Goal: Task Accomplishment & Management: Manage account settings

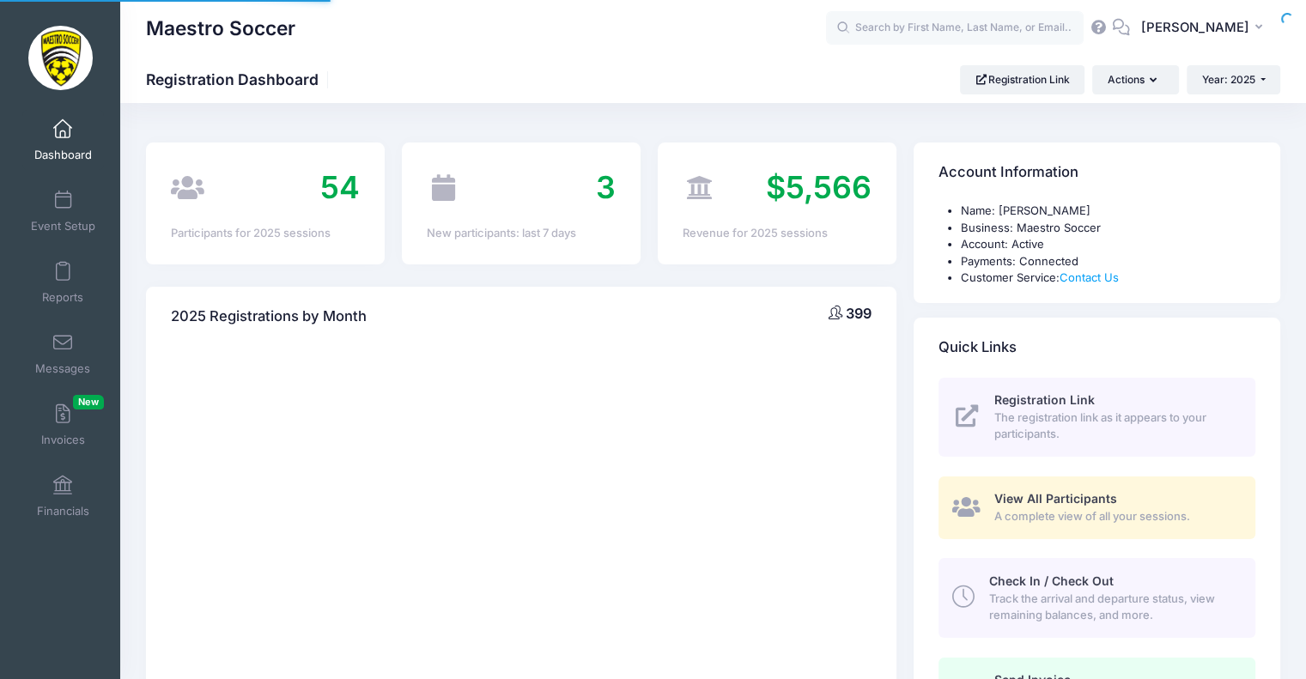
select select
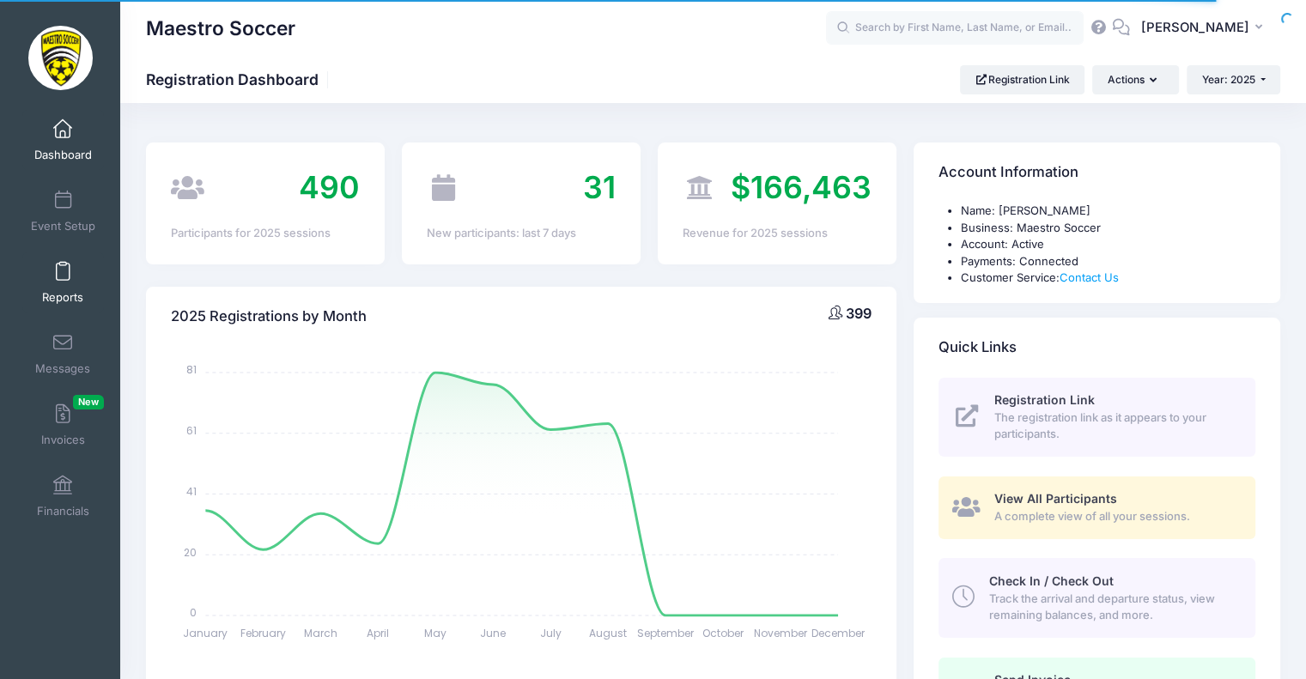
click at [63, 281] on span at bounding box center [63, 272] width 0 height 19
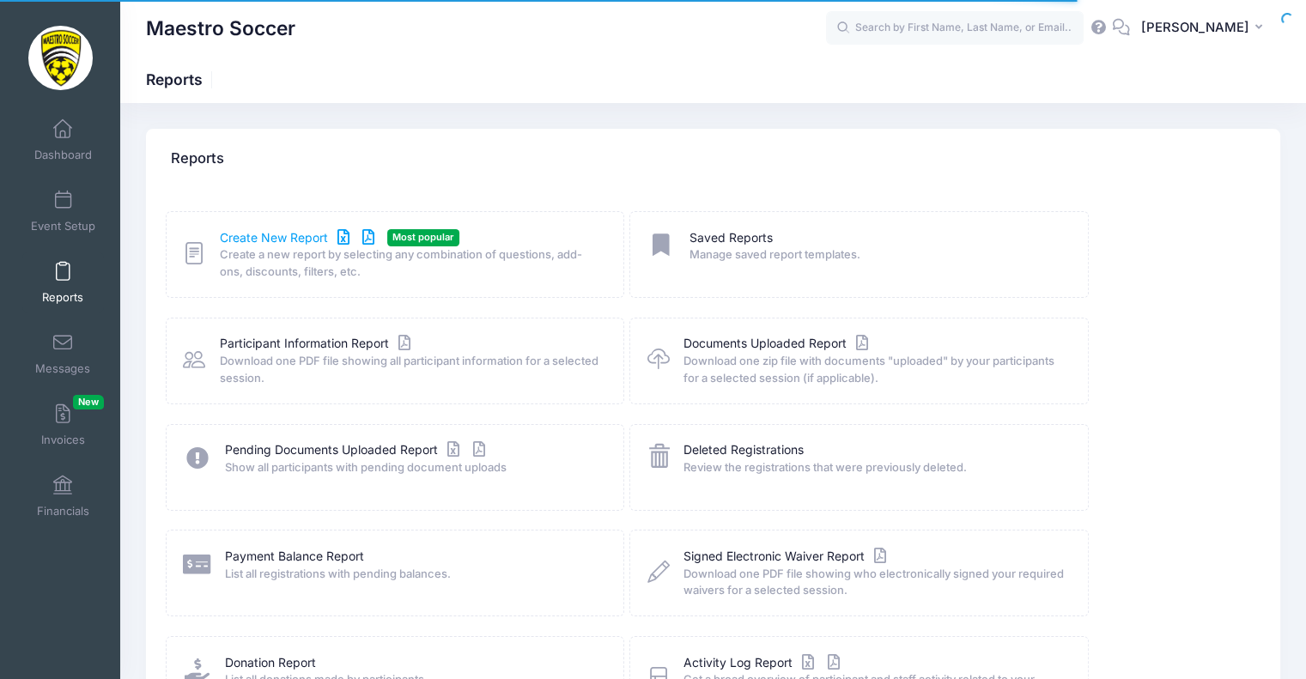
click at [282, 237] on link "Create New Report" at bounding box center [300, 238] width 160 height 18
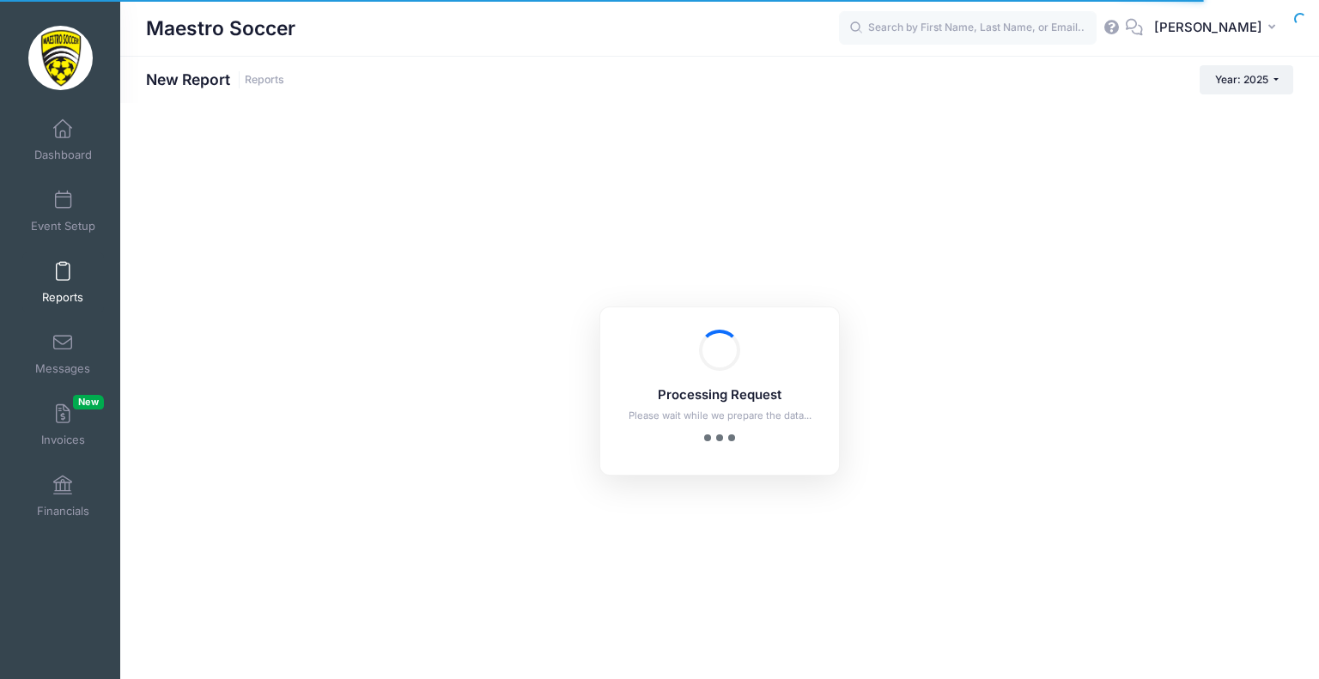
checkbox input "true"
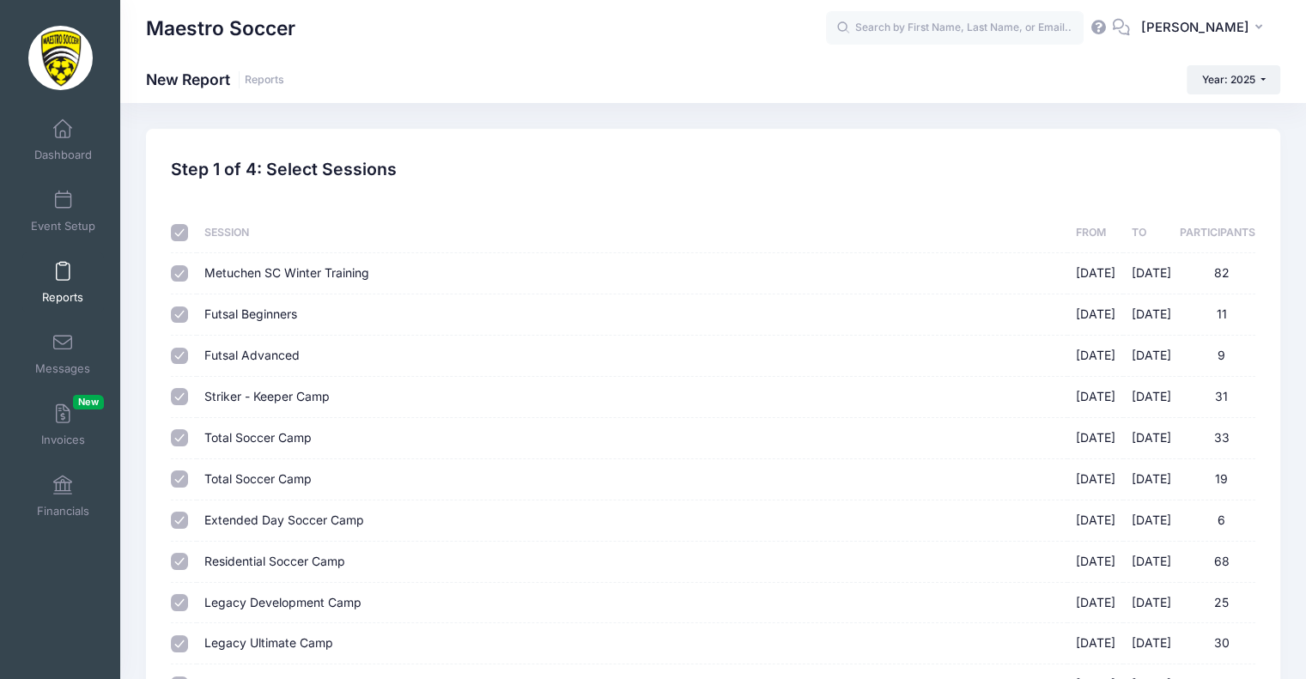
click at [175, 229] on input "checkbox" at bounding box center [179, 232] width 17 height 17
checkbox input "false"
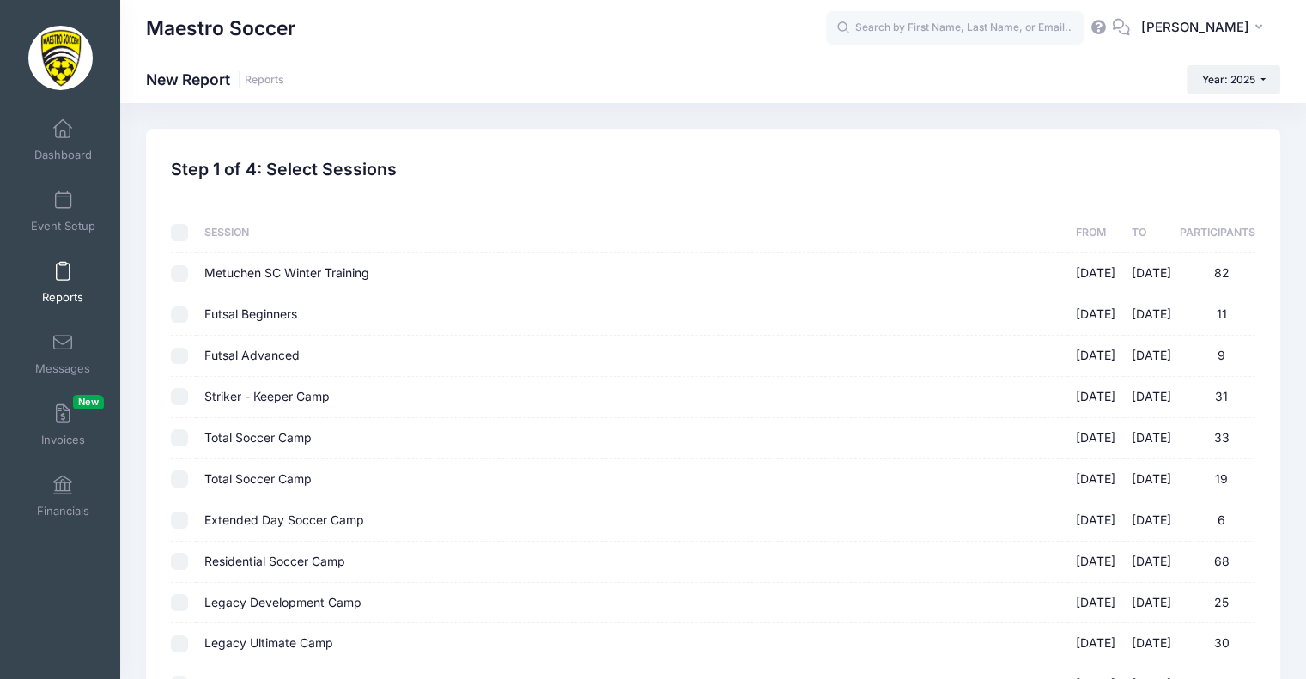
checkbox input "false"
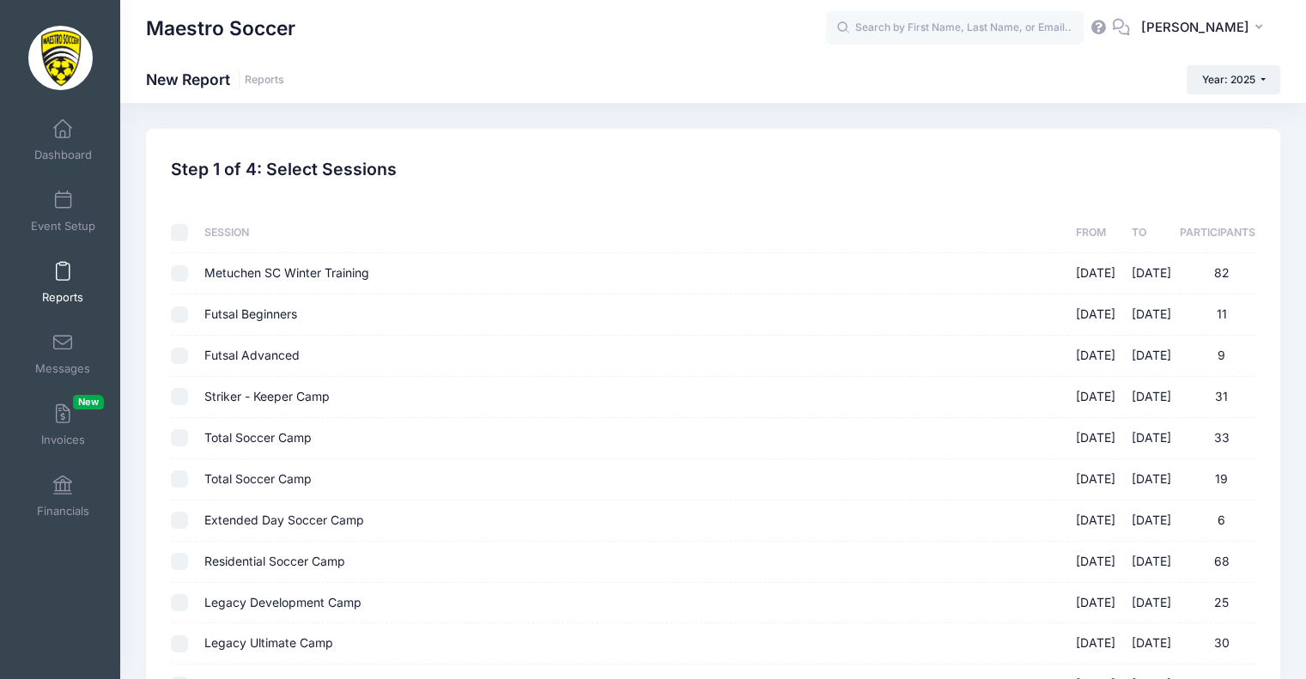
checkbox input "false"
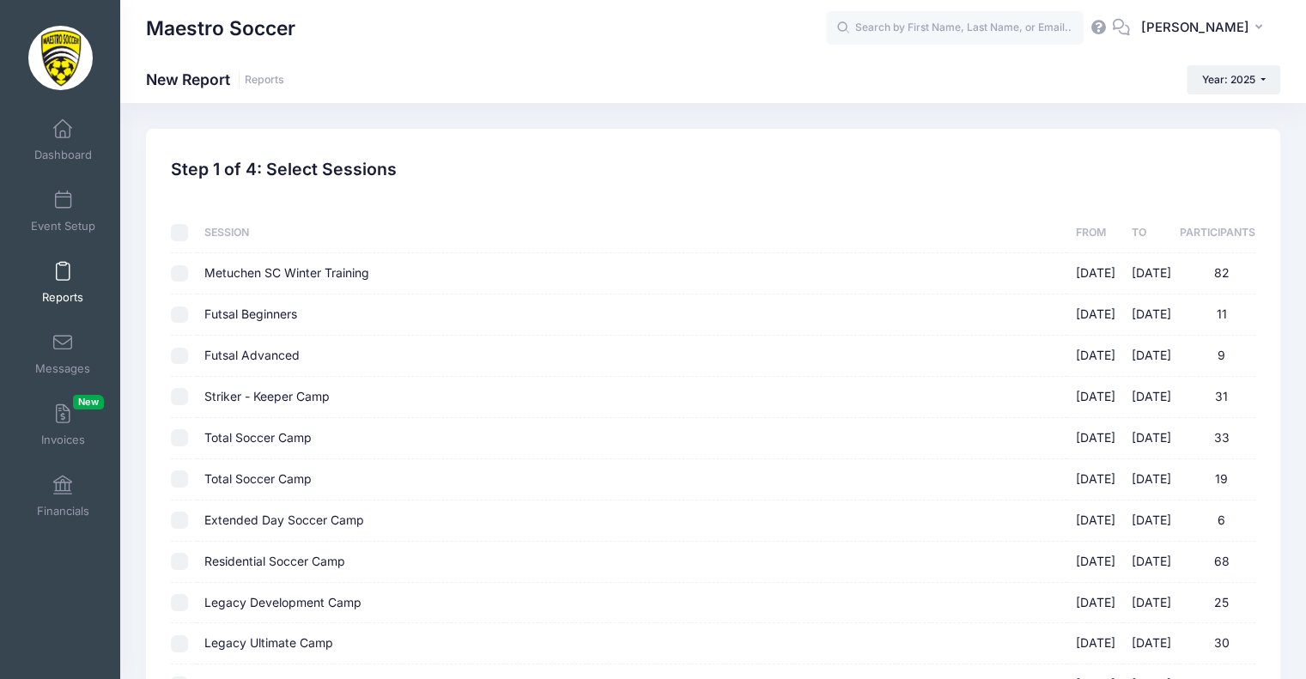
checkbox input "false"
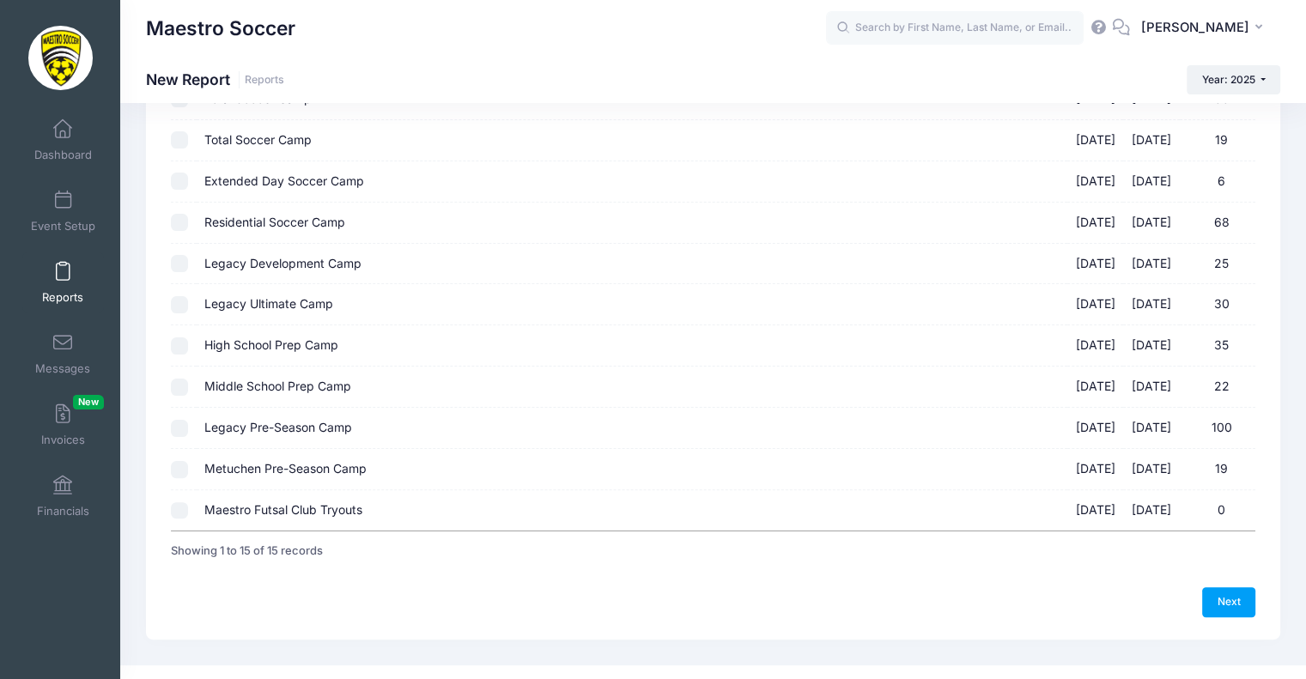
scroll to position [333, 0]
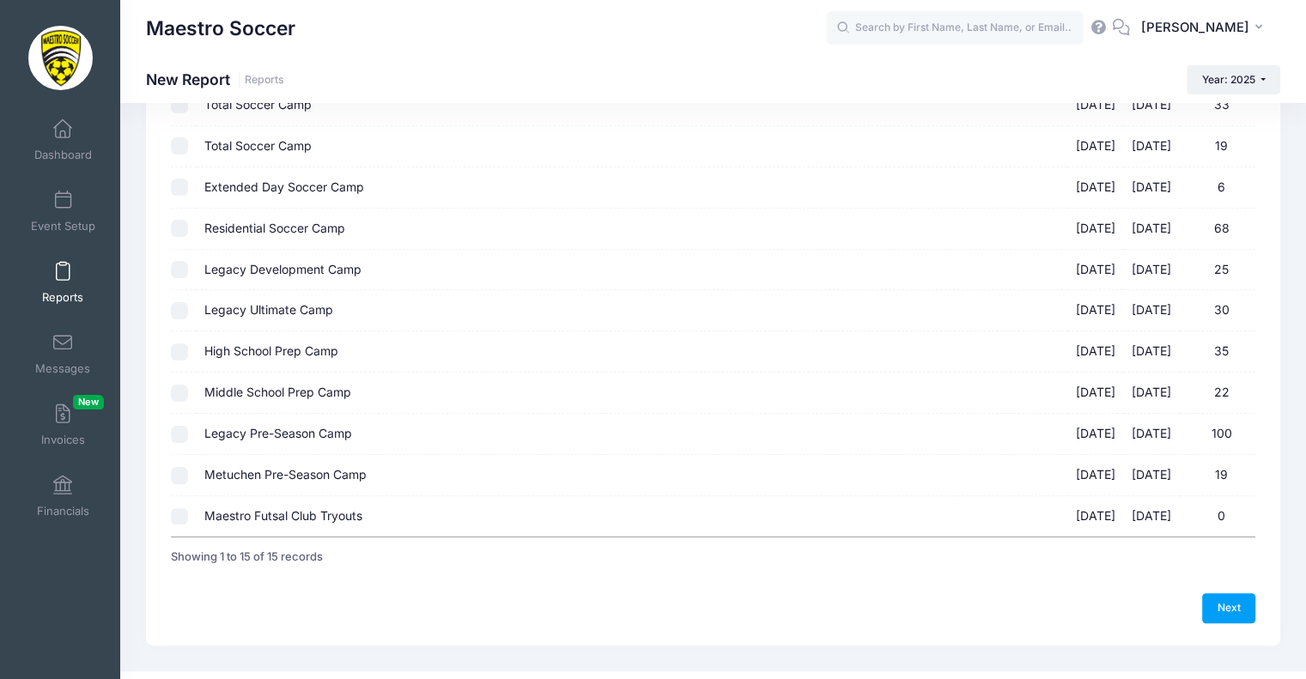
click at [182, 476] on input "Metuchen Pre-Season Camp 08/25/2025 - 08/28/2025 19" at bounding box center [179, 475] width 17 height 17
click at [171, 467] on div at bounding box center [179, 475] width 17 height 17
click at [173, 484] on td at bounding box center [183, 475] width 25 height 41
click at [181, 468] on input "Metuchen Pre-Season Camp 08/25/2025 - 08/28/2025 19" at bounding box center [179, 475] width 17 height 17
checkbox input "false"
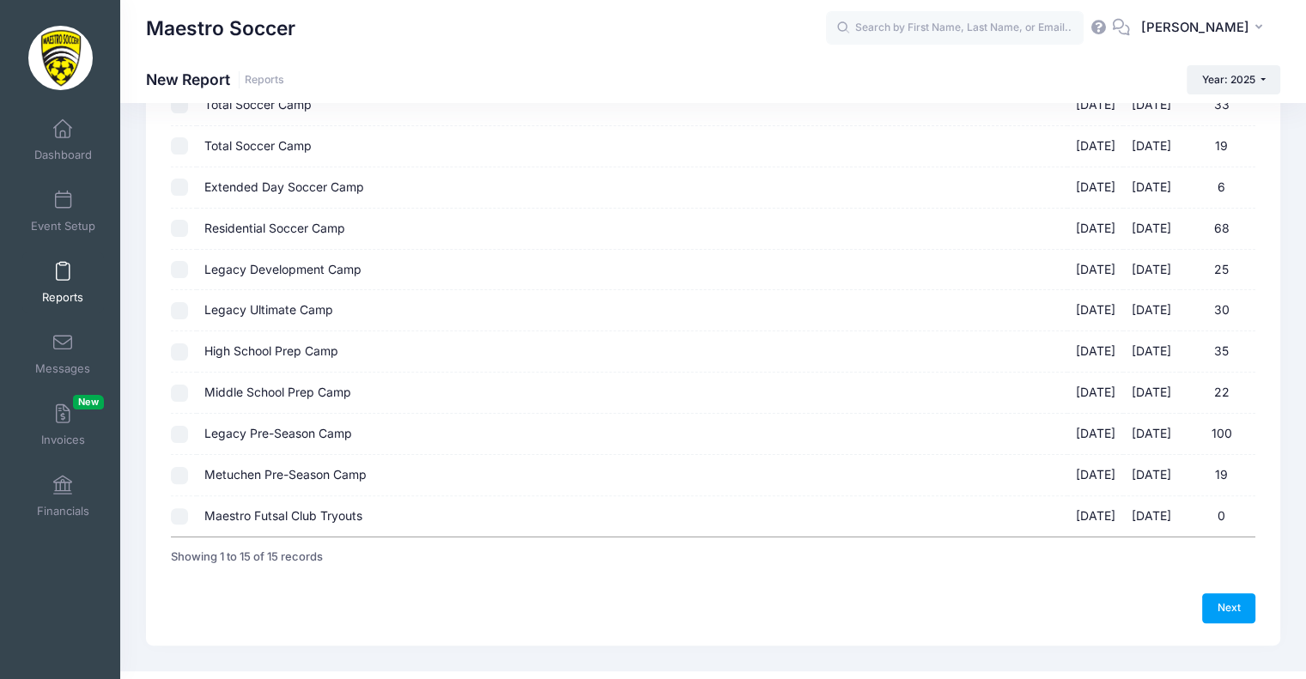
click at [179, 418] on td at bounding box center [183, 434] width 25 height 41
click at [178, 433] on input "Legacy Pre-Season Camp 08/18/2025 - 08/21/2025 100" at bounding box center [179, 434] width 17 height 17
checkbox input "true"
drag, startPoint x: 1243, startPoint y: 611, endPoint x: 659, endPoint y: 502, distance: 593.8
click at [1243, 611] on link "Next" at bounding box center [1228, 607] width 53 height 29
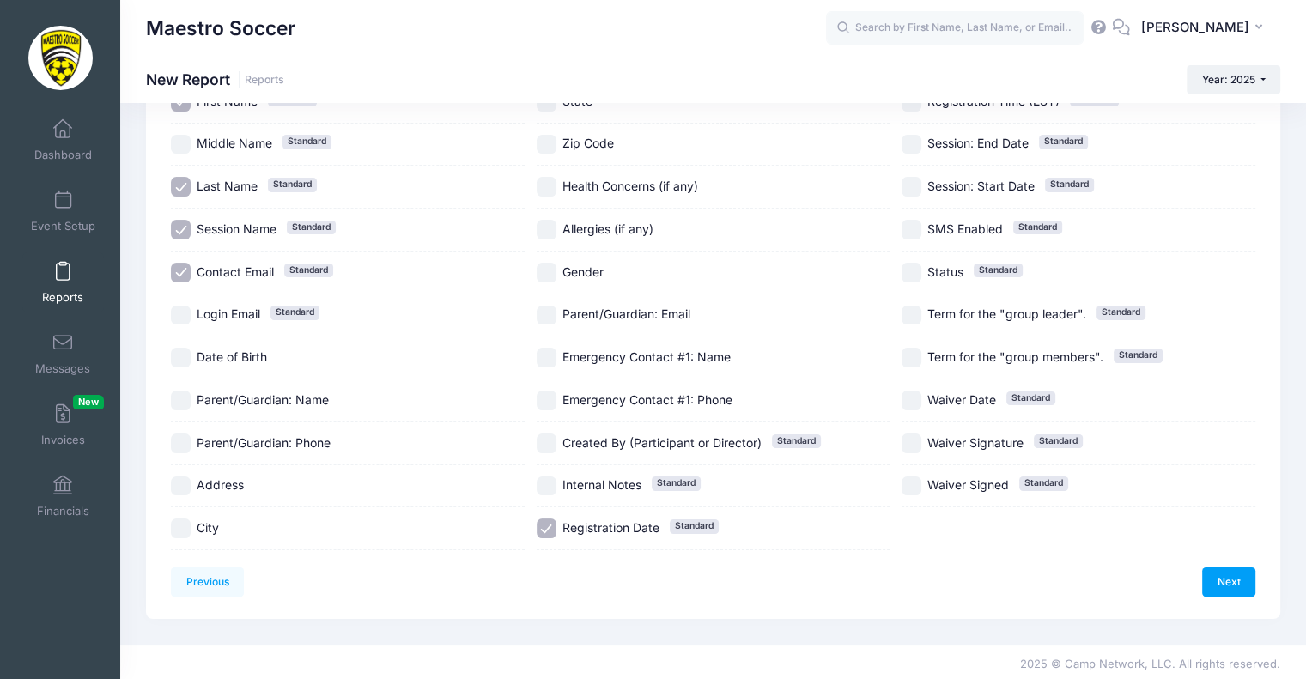
scroll to position [160, 0]
click at [179, 349] on input "Date of Birth" at bounding box center [181, 356] width 20 height 20
checkbox input "true"
click at [548, 282] on div "Gender" at bounding box center [714, 271] width 354 height 43
checkbox input "true"
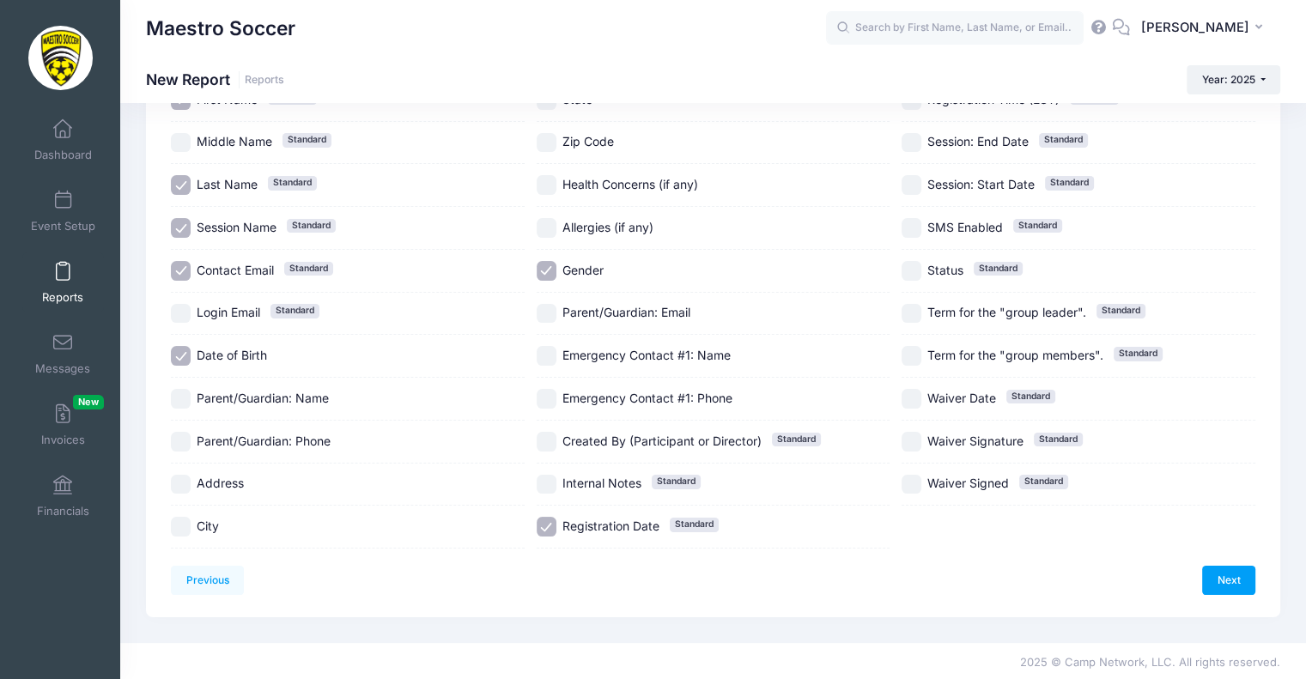
click at [549, 531] on input "Registration Date Standard" at bounding box center [547, 527] width 20 height 20
checkbox input "false"
click at [176, 222] on input "Session Name Standard" at bounding box center [181, 228] width 20 height 20
checkbox input "false"
click at [185, 269] on input "Contact Email Standard" at bounding box center [181, 271] width 20 height 20
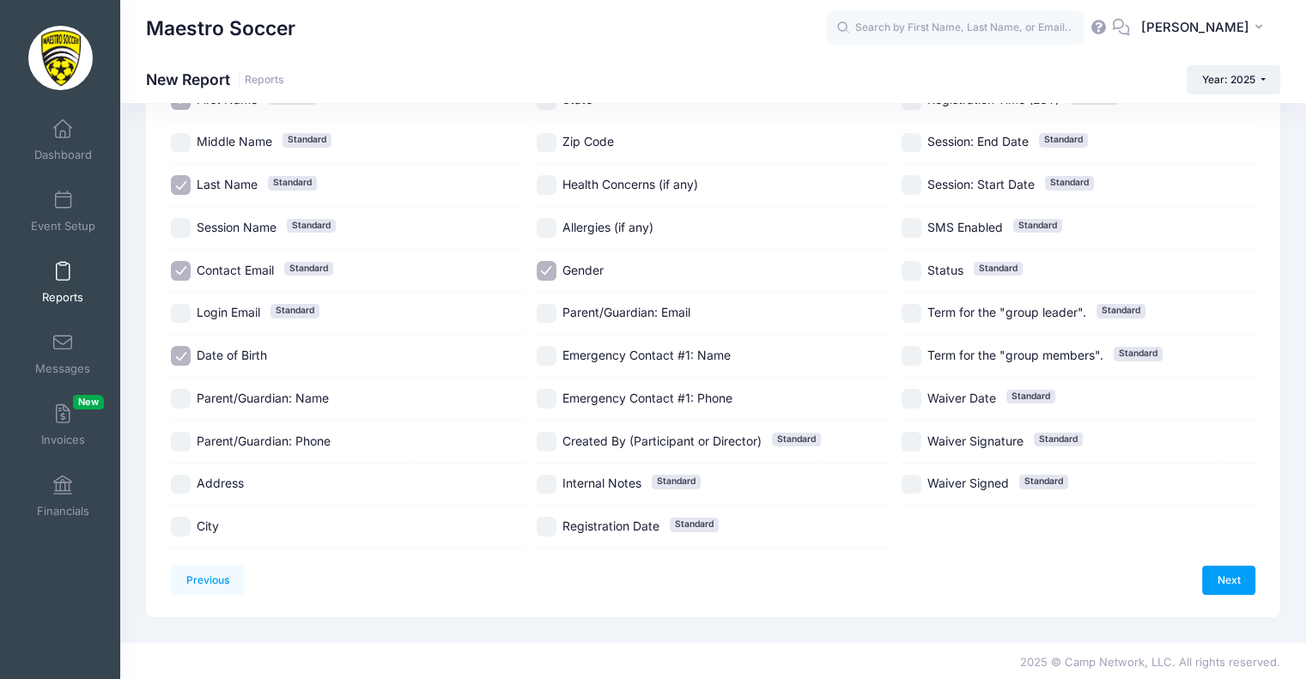
checkbox input "false"
click at [1226, 568] on link "Next" at bounding box center [1228, 580] width 53 height 29
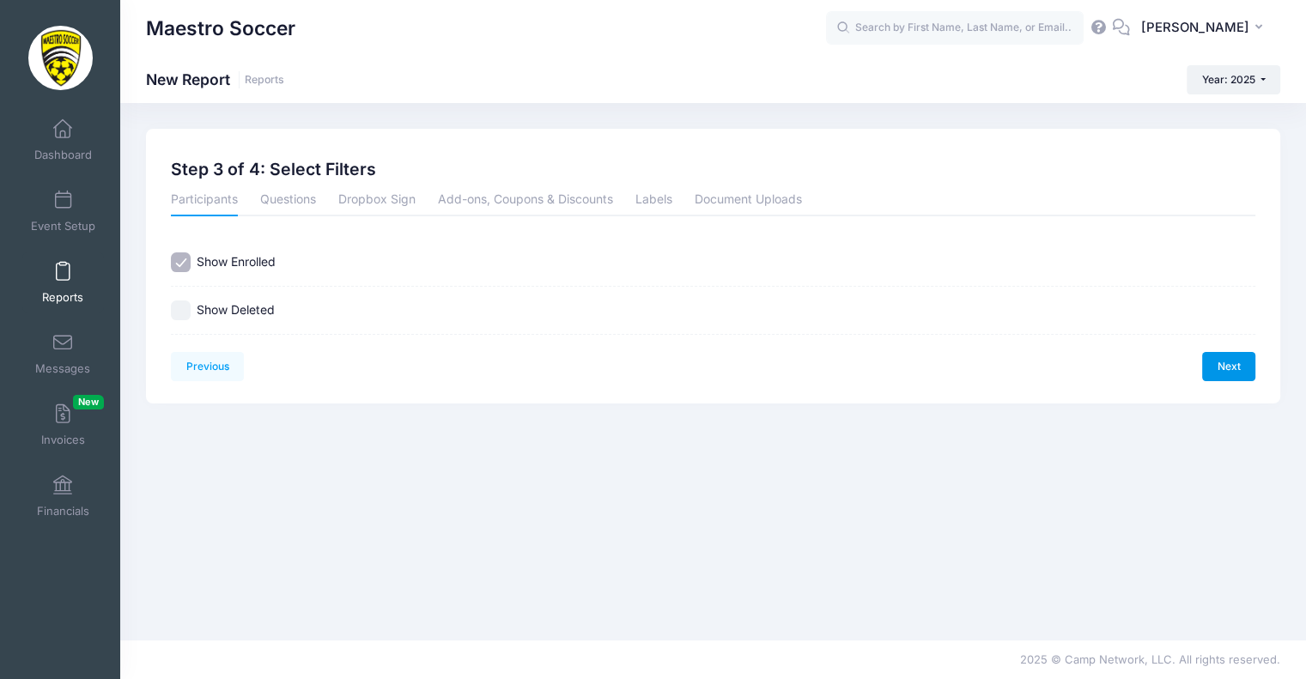
scroll to position [0, 0]
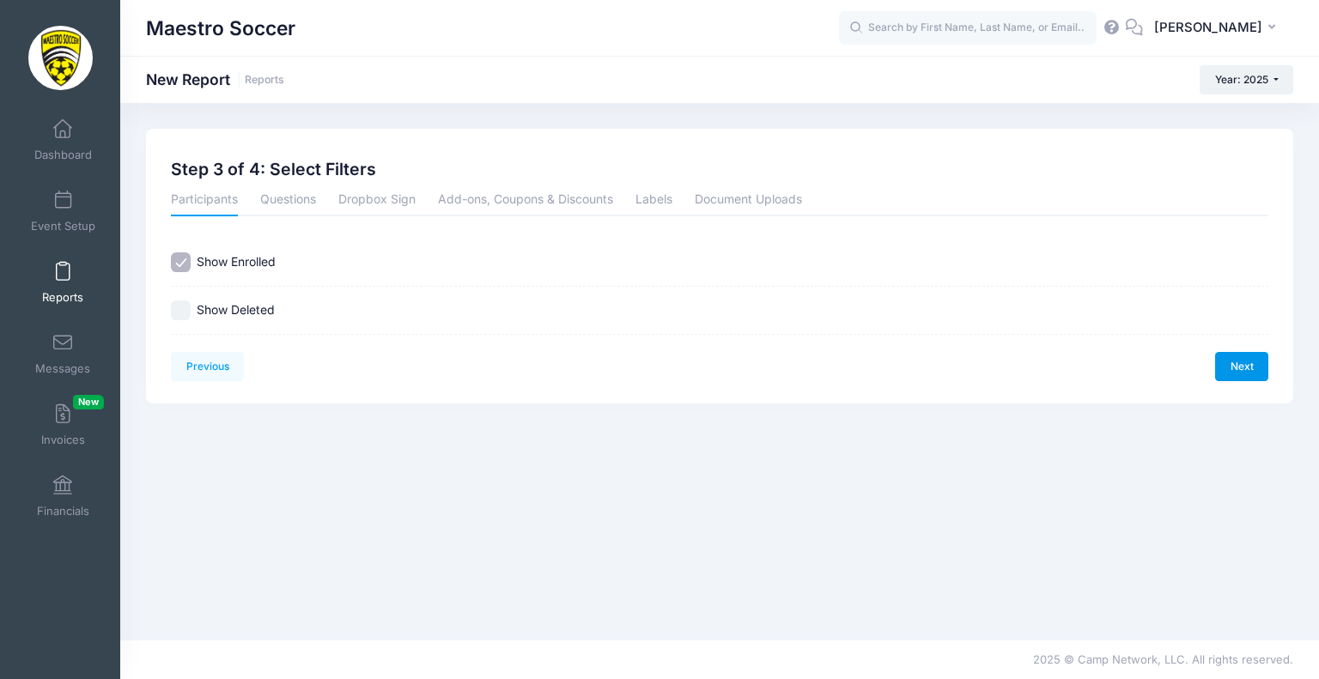
click at [1247, 376] on link "Next" at bounding box center [1241, 366] width 53 height 29
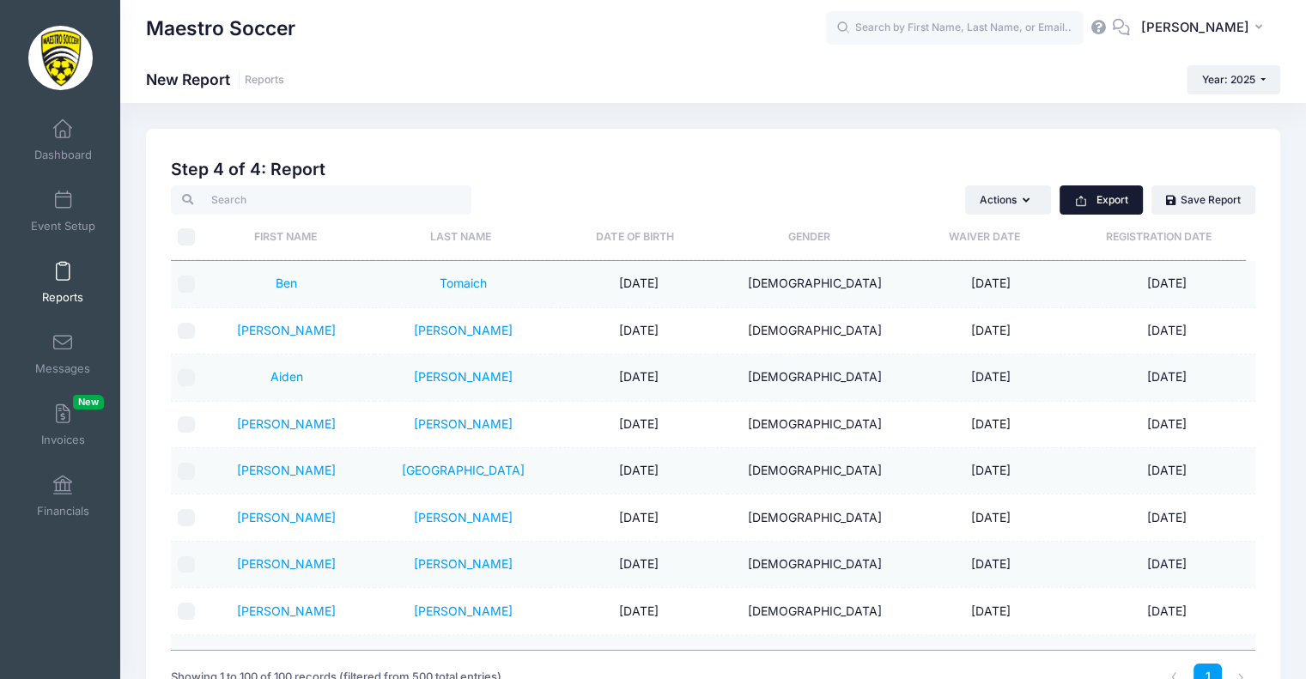
click at [1100, 191] on button "Export" at bounding box center [1100, 199] width 83 height 29
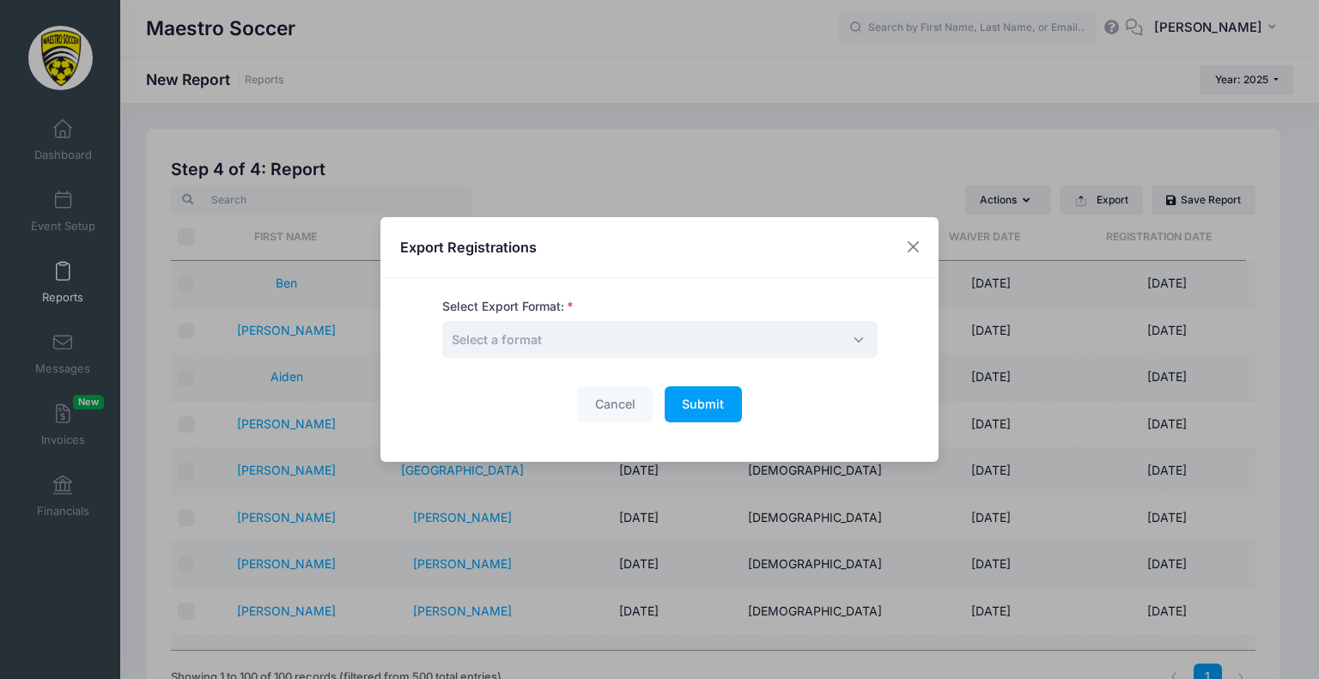
click at [615, 333] on span "Select a format" at bounding box center [659, 339] width 435 height 37
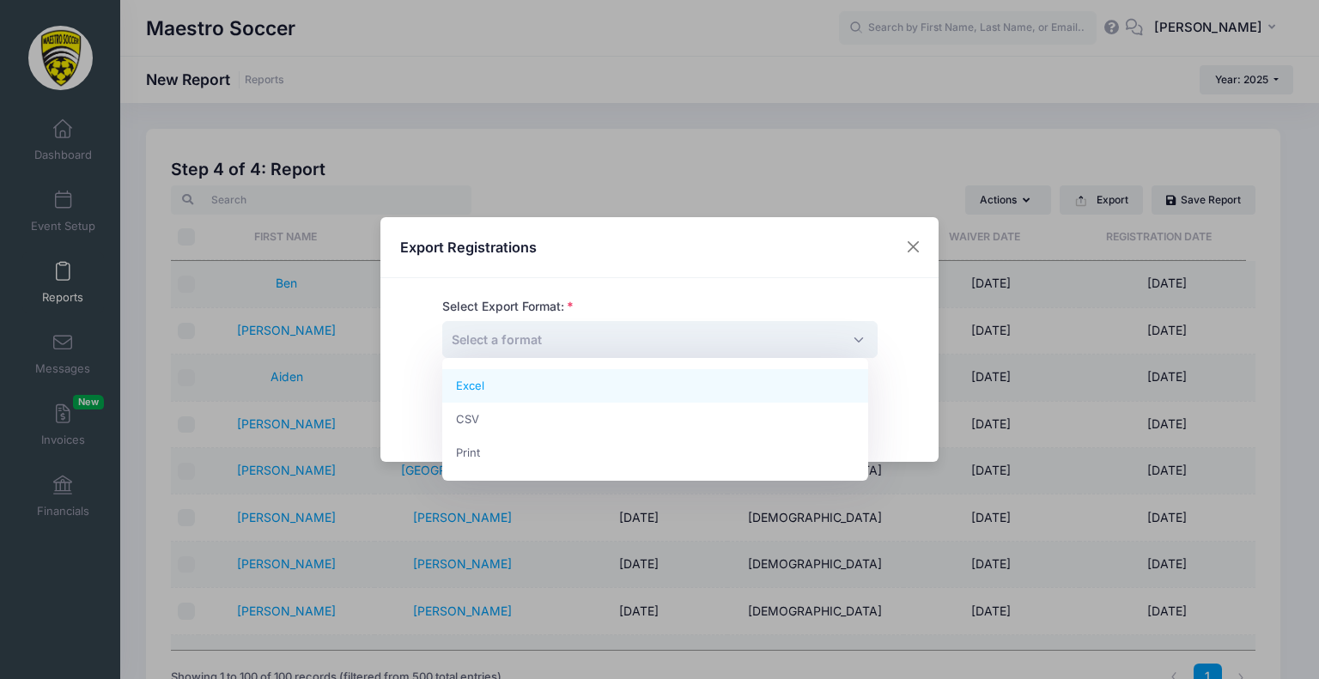
select select "excel"
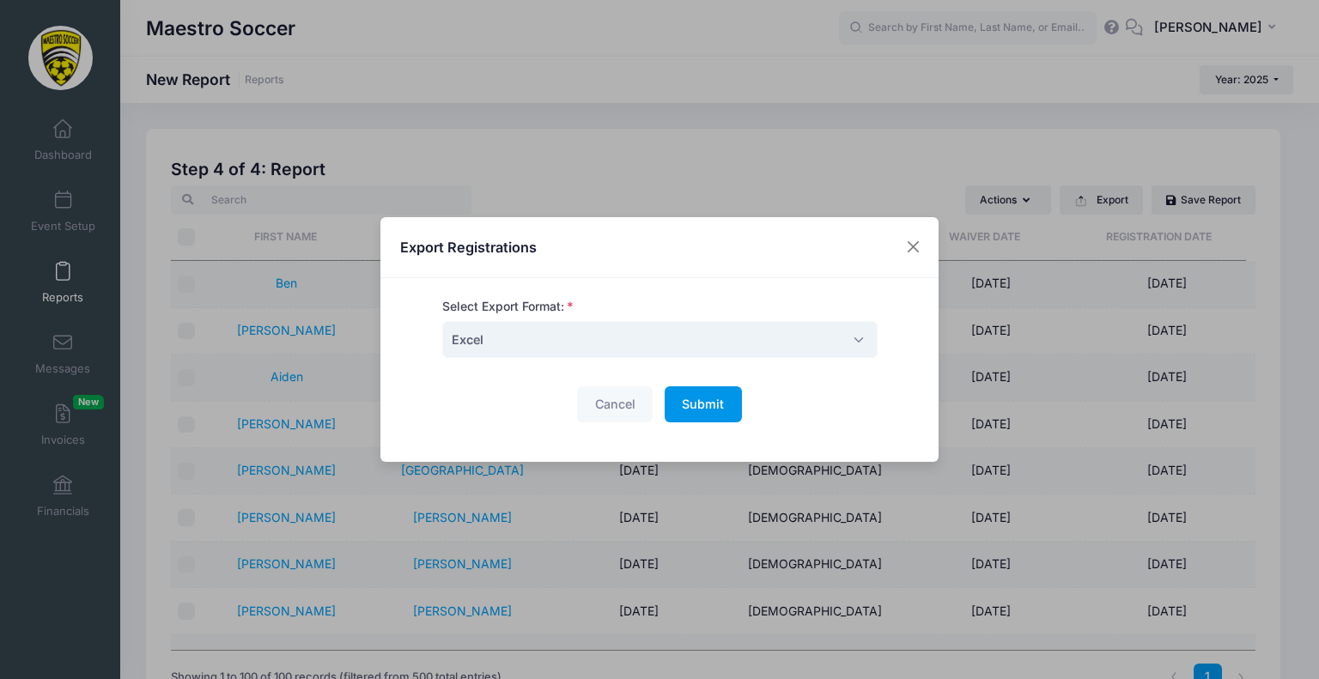
click at [666, 410] on button "Submit Please wait..." at bounding box center [702, 404] width 77 height 37
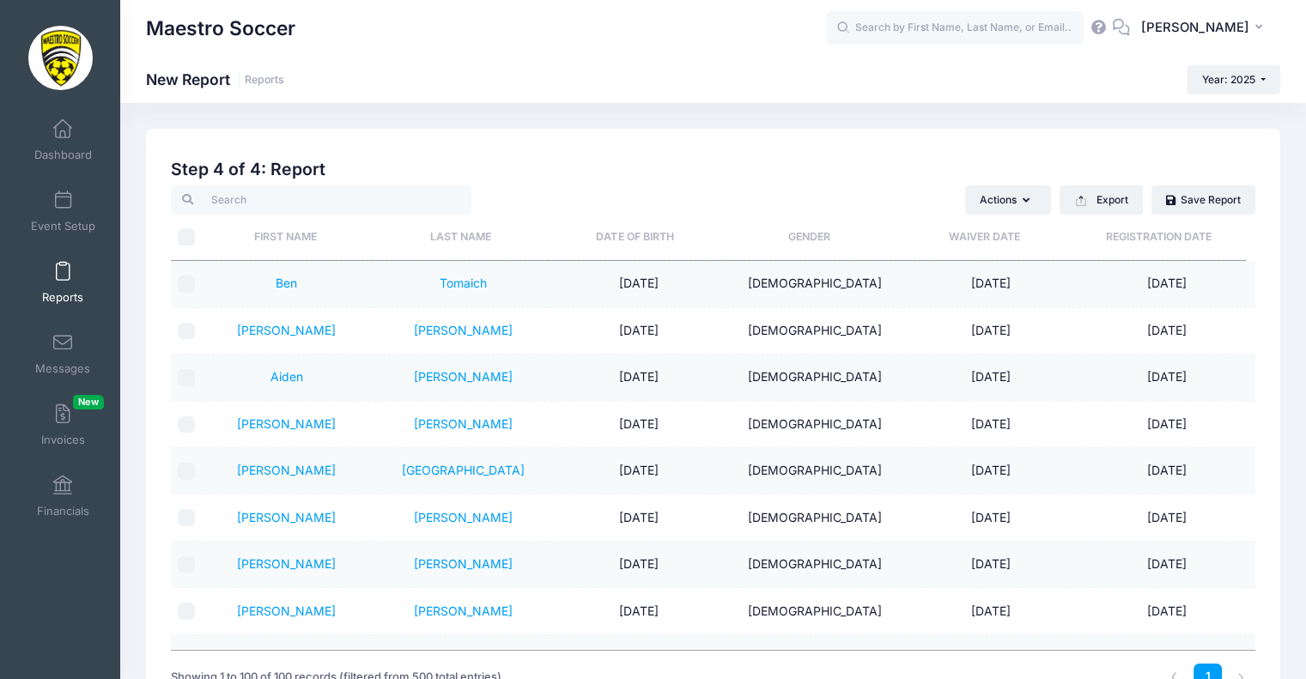
click at [61, 283] on link "Reports" at bounding box center [63, 282] width 82 height 60
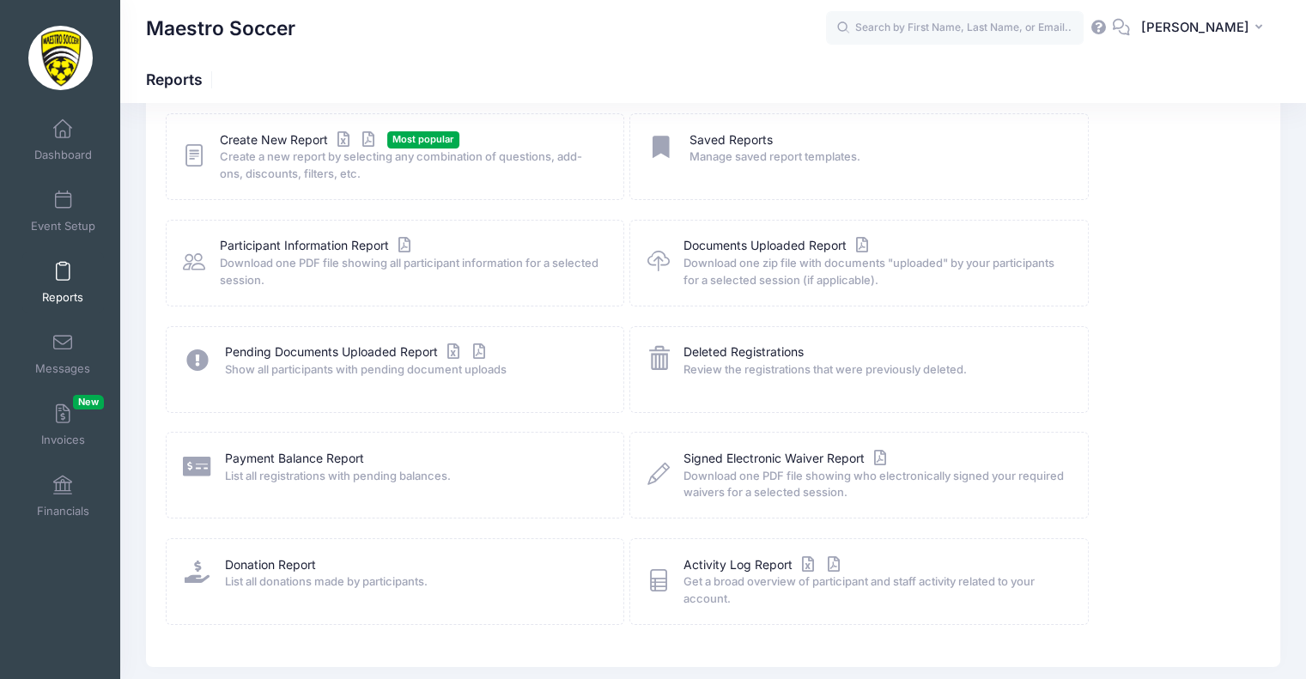
scroll to position [105, 0]
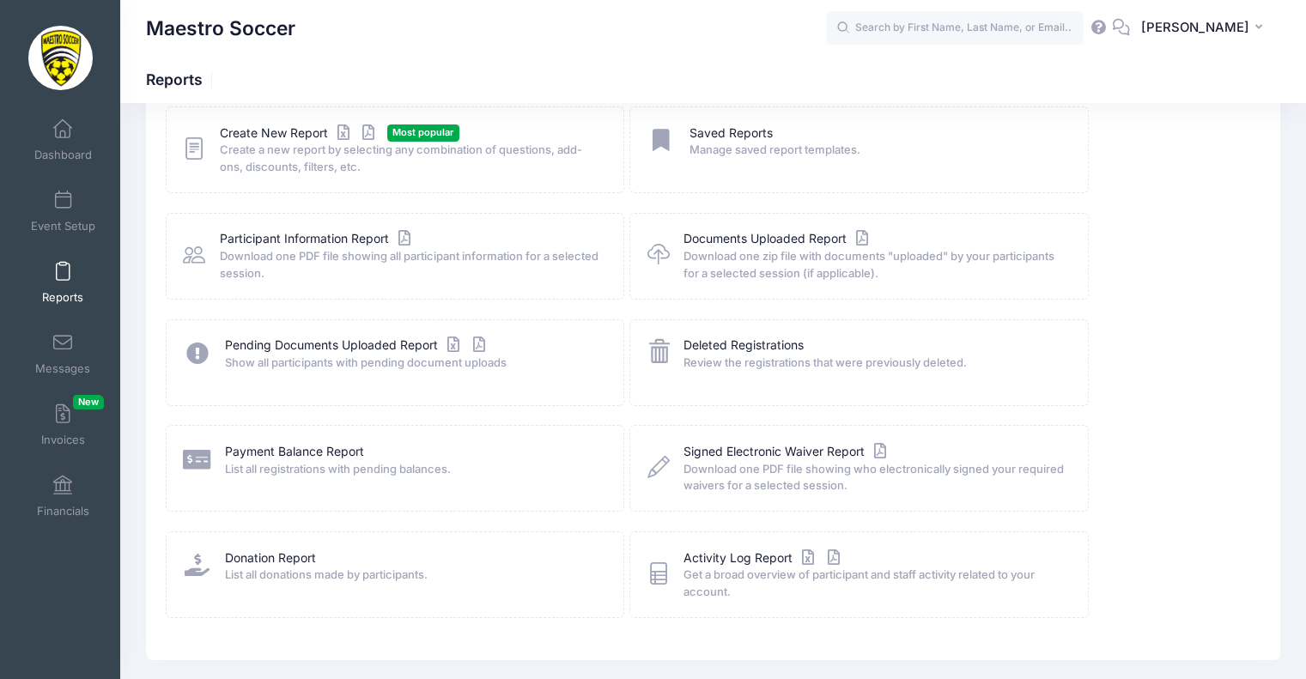
click at [288, 382] on div "Pending Documents Uploaded Report Show all participants with pending document u…" at bounding box center [395, 362] width 458 height 87
click at [260, 138] on link "Create New Report" at bounding box center [300, 133] width 160 height 18
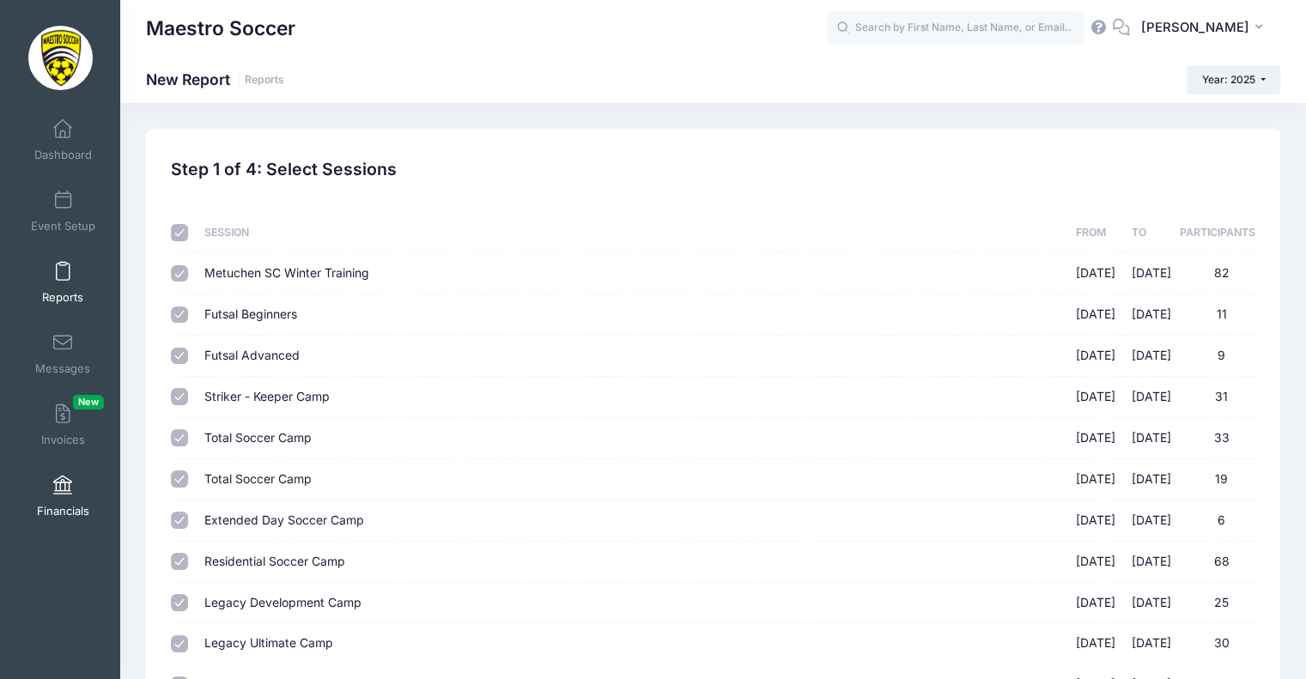
drag, startPoint x: 66, startPoint y: 476, endPoint x: 41, endPoint y: 494, distance: 30.2
click at [41, 494] on link "Financials" at bounding box center [63, 496] width 82 height 60
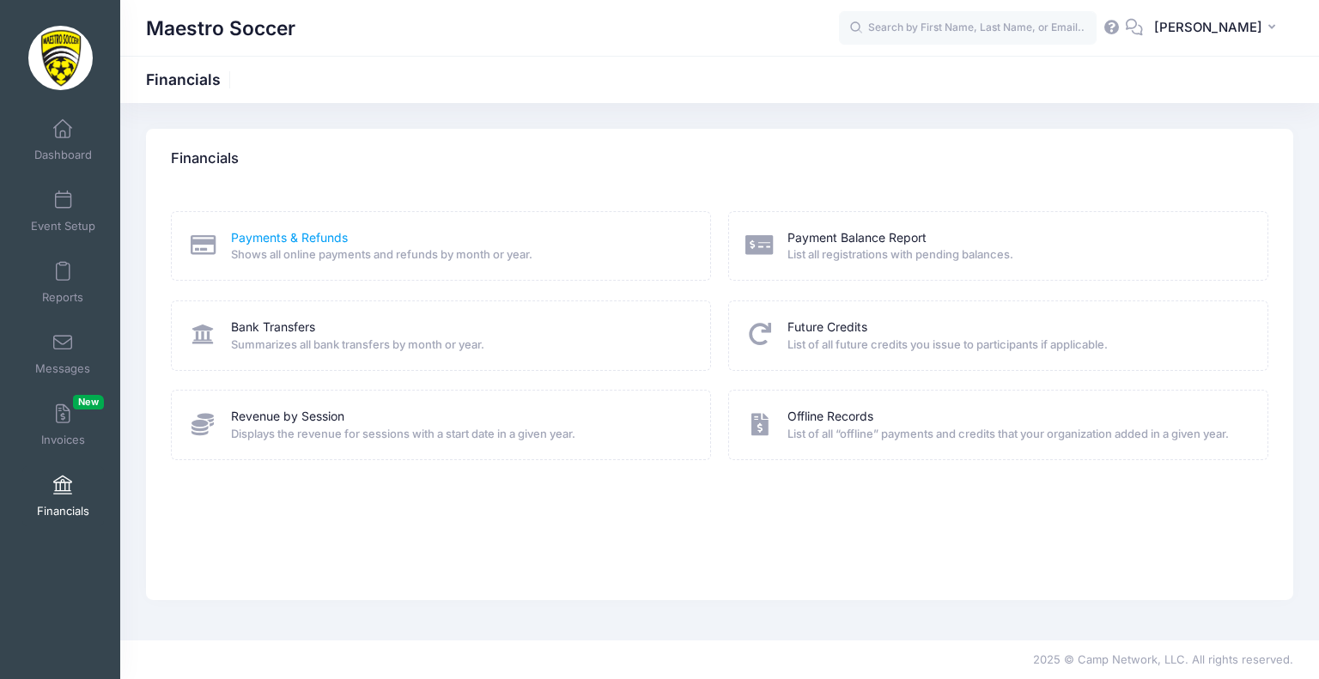
click at [285, 233] on link "Payments & Refunds" at bounding box center [289, 238] width 117 height 18
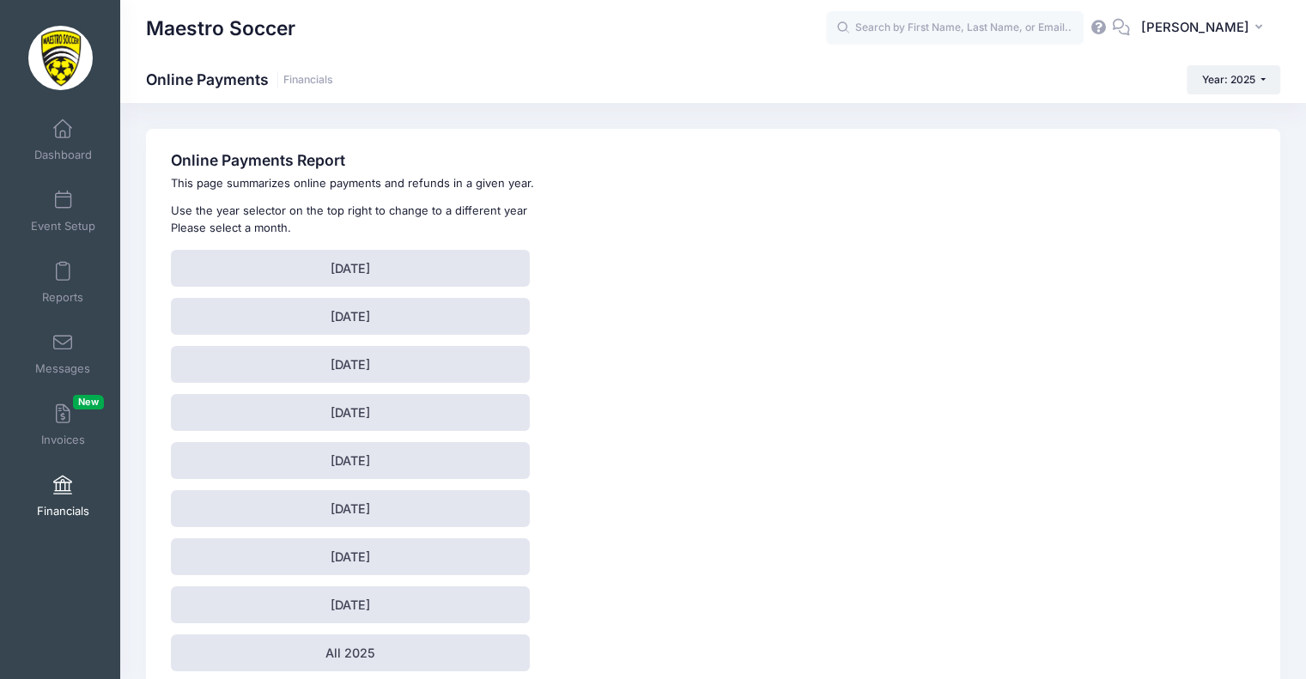
scroll to position [82, 0]
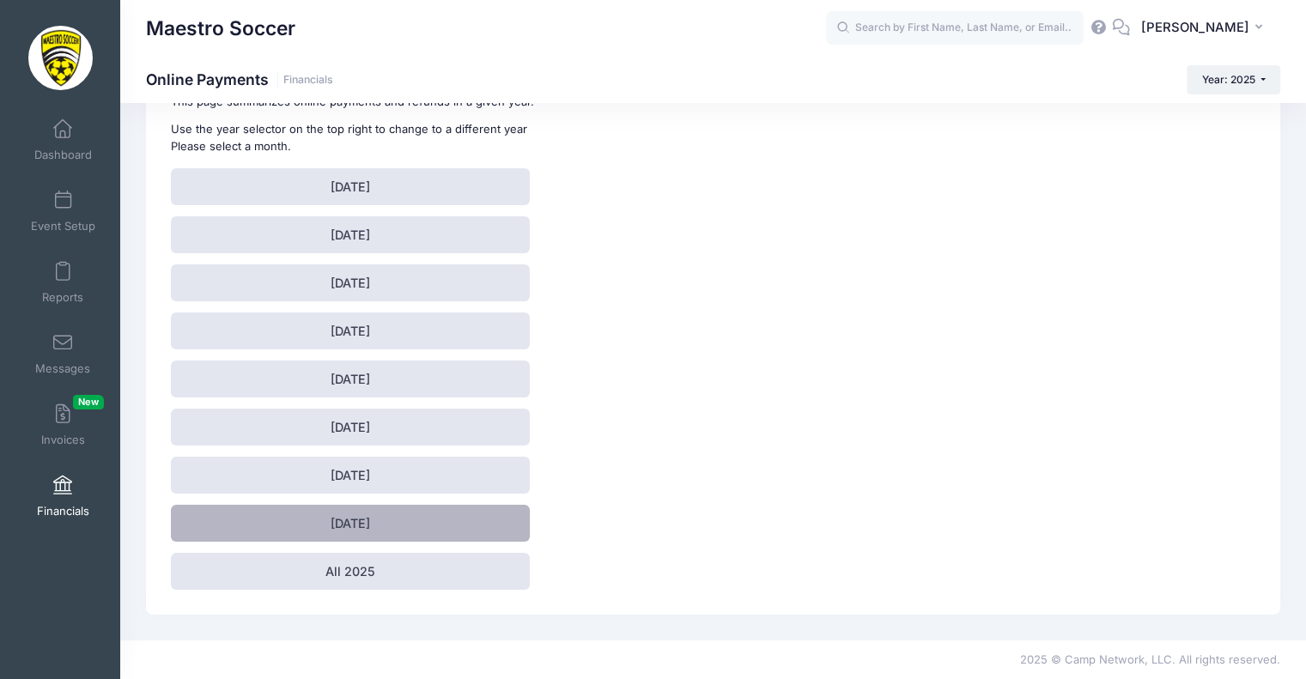
click at [385, 536] on link "[DATE]" at bounding box center [350, 523] width 359 height 37
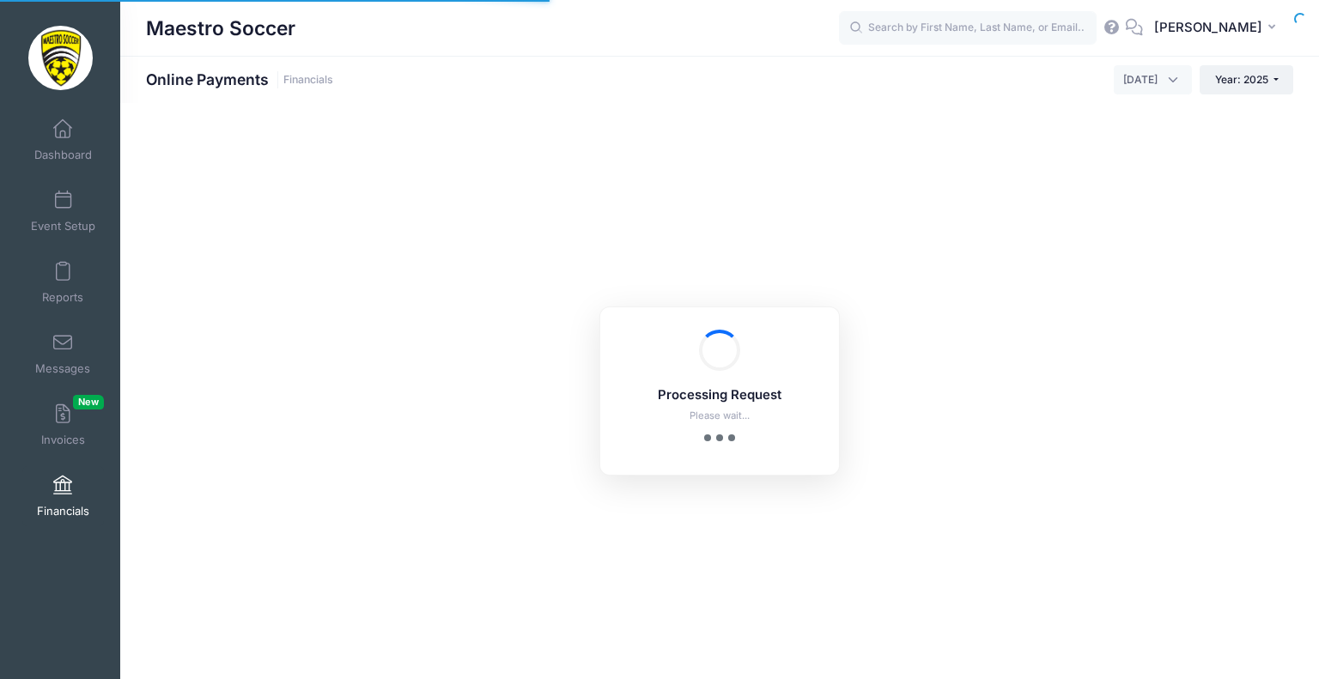
select select "10"
click at [385, 536] on div "Processing Request Please wait... Processing Request Please wait... Processing …" at bounding box center [719, 391] width 1198 height 576
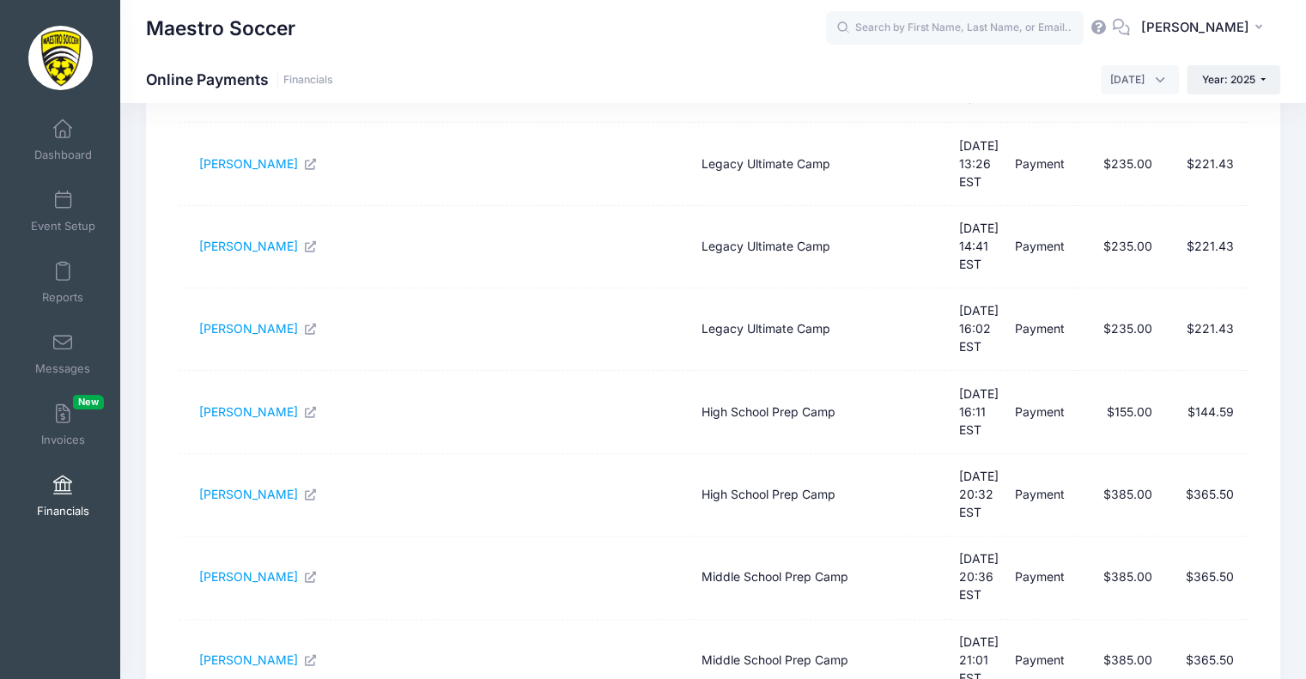
scroll to position [436, 0]
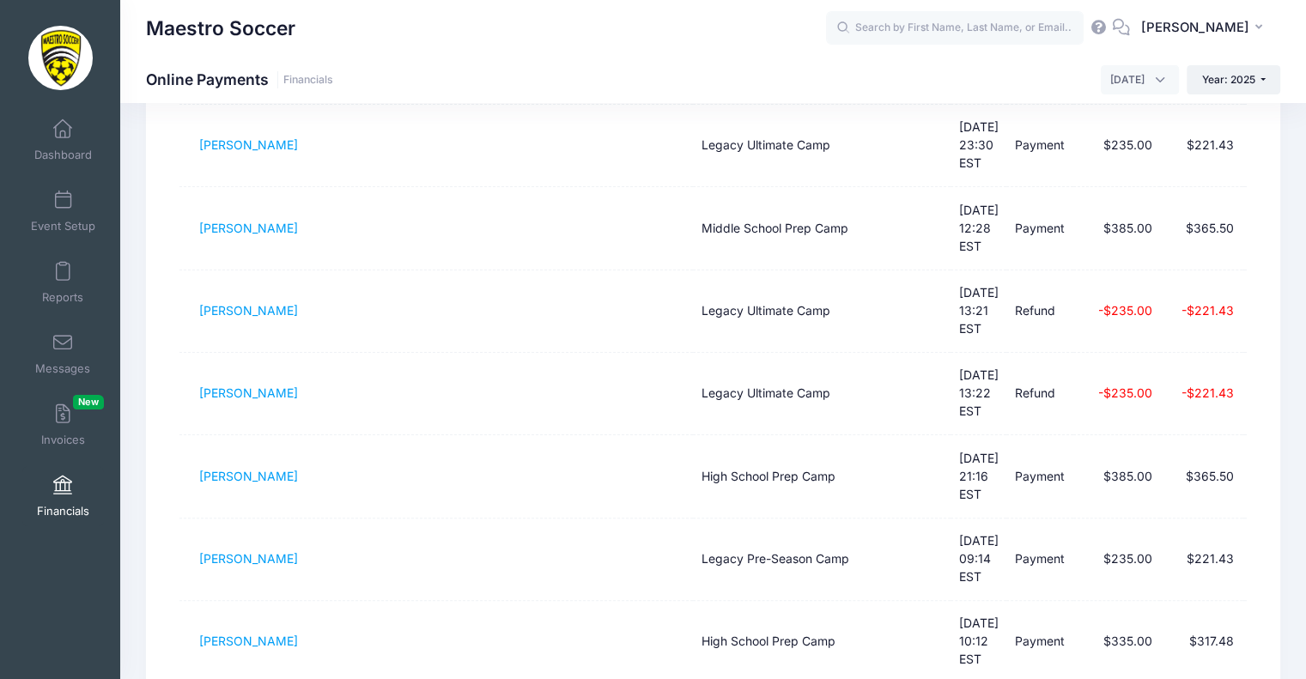
scroll to position [506, 0]
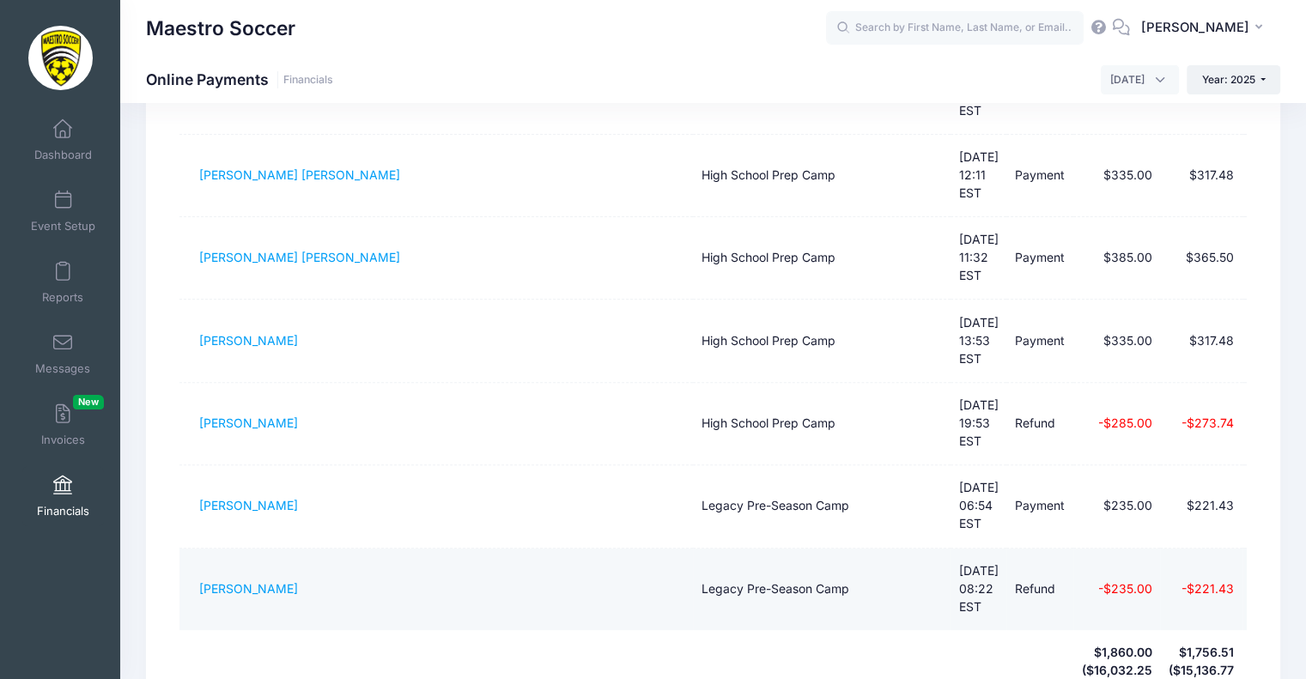
scroll to position [0, 0]
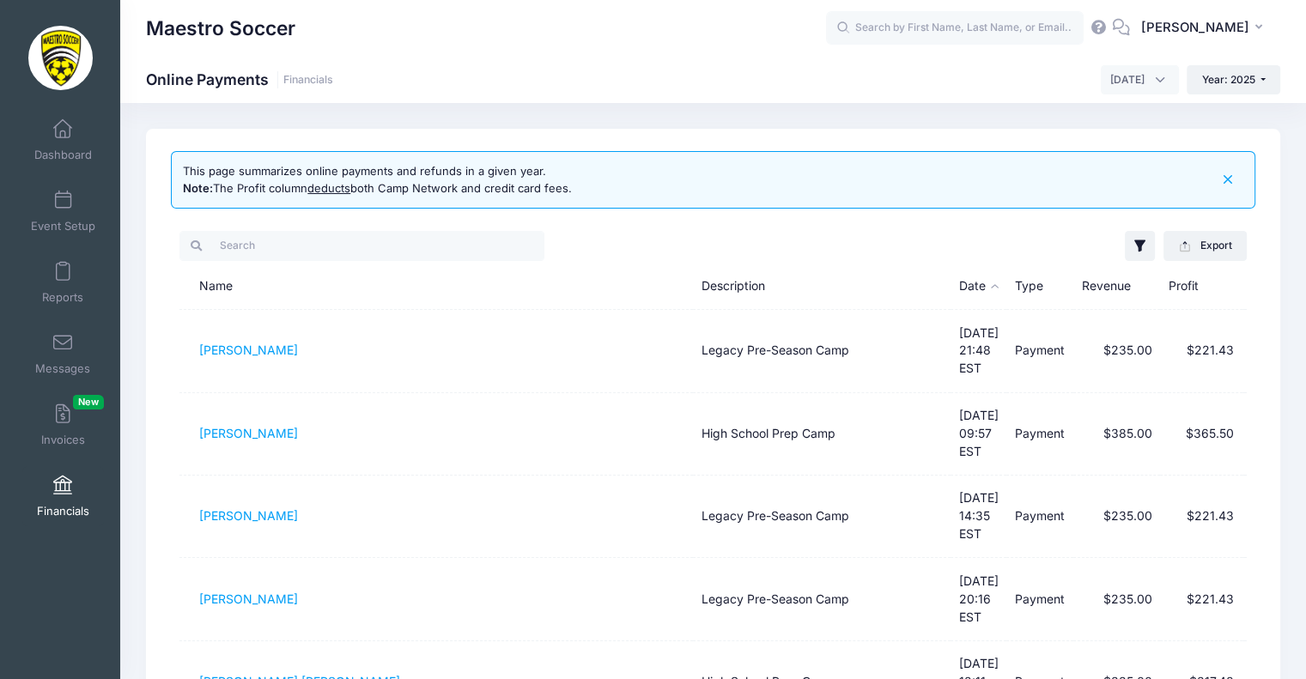
click at [1020, 288] on th "Type" at bounding box center [1039, 287] width 67 height 46
click at [727, 288] on th "Description" at bounding box center [822, 287] width 258 height 46
click at [1028, 284] on th "Type" at bounding box center [1039, 287] width 67 height 46
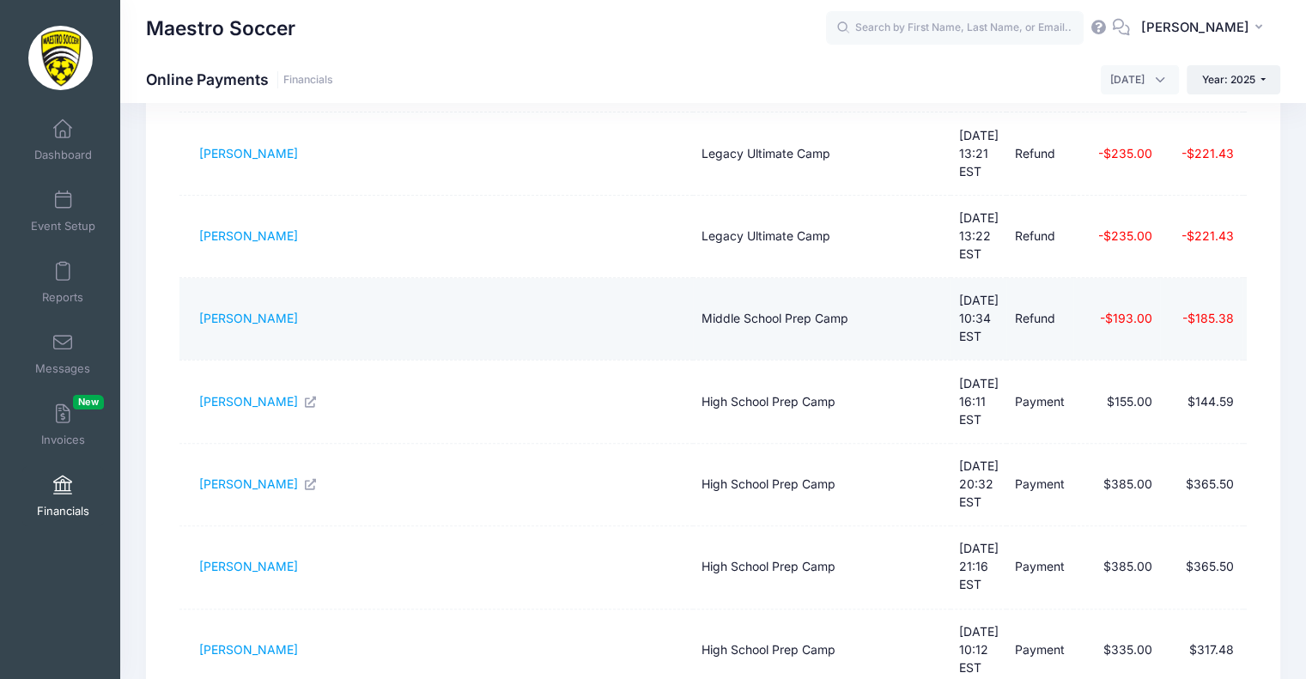
scroll to position [506, 0]
